Goal: Task Accomplishment & Management: Complete application form

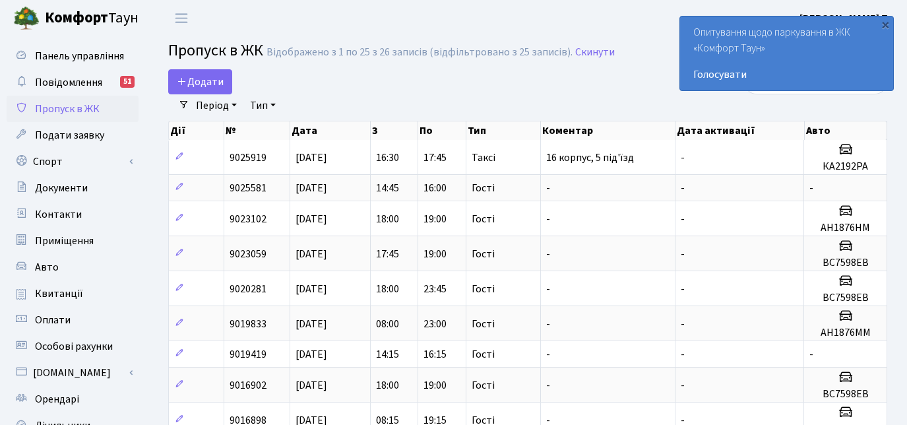
select select "25"
drag, startPoint x: 0, startPoint y: 0, endPoint x: 292, endPoint y: 104, distance: 309.5
click at [217, 85] on span "Додати" at bounding box center [200, 82] width 47 height 15
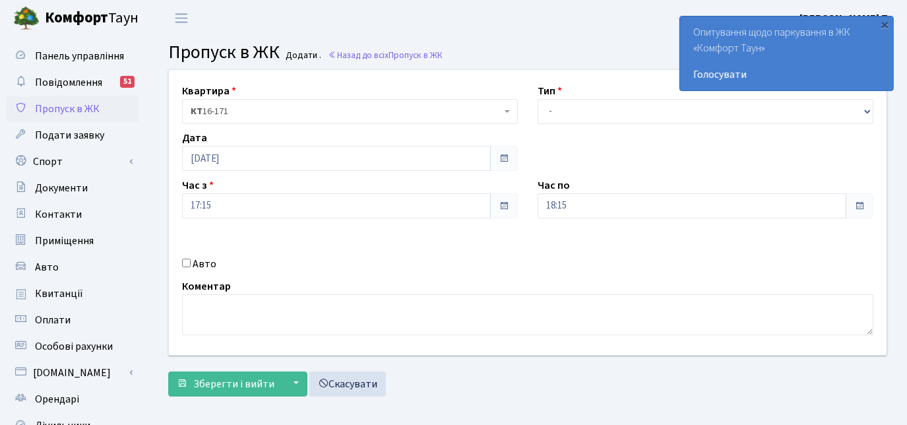
select select "3"
click at [538, 99] on select "- Доставка Таксі Гості Сервіс" at bounding box center [706, 111] width 336 height 25
click at [185, 259] on input "Авто" at bounding box center [186, 263] width 9 height 9
checkbox input "true"
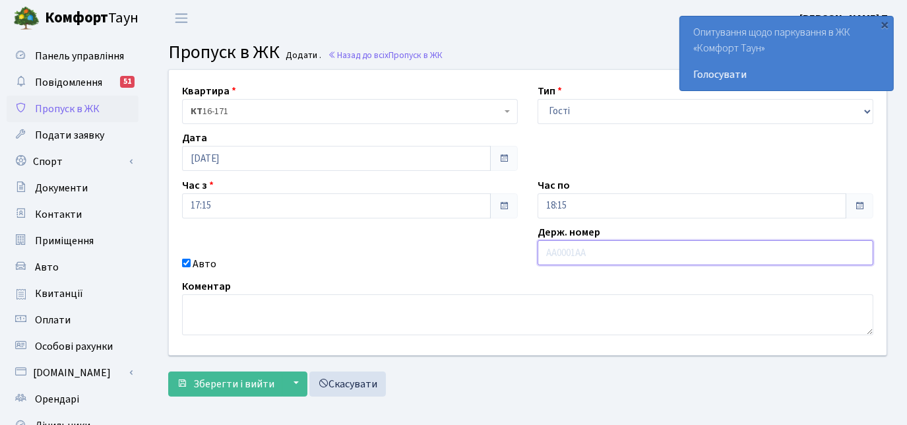
paste input "ВС7598ЕВ"
type input "ВС7598ЕВ"
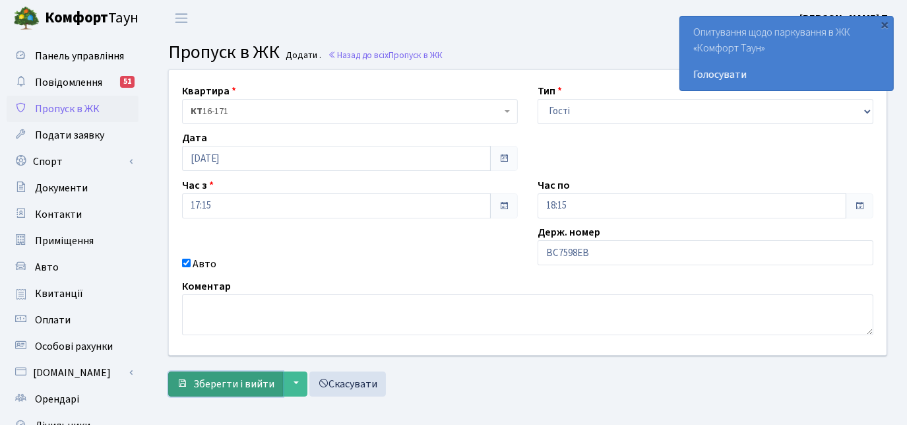
click at [248, 381] on span "Зберегти і вийти" at bounding box center [233, 384] width 81 height 15
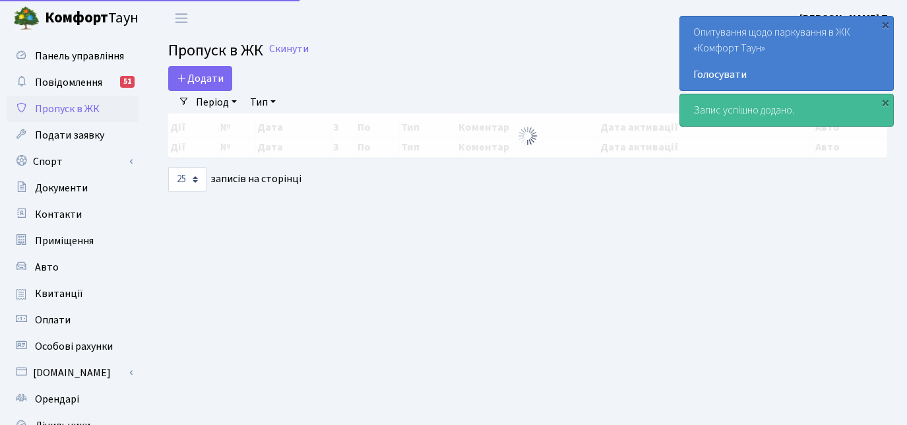
select select "25"
